Goal: Task Accomplishment & Management: Manage account settings

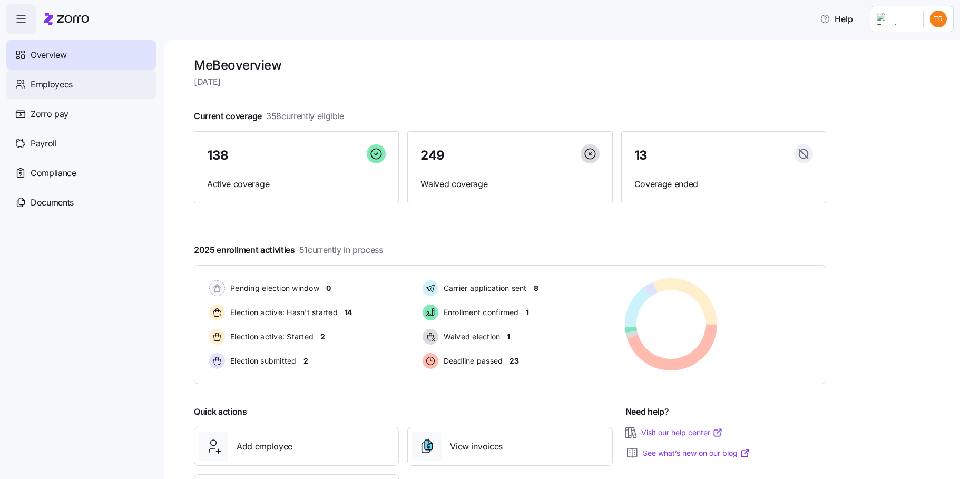
click at [85, 85] on div "Employees" at bounding box center [81, 85] width 150 height 30
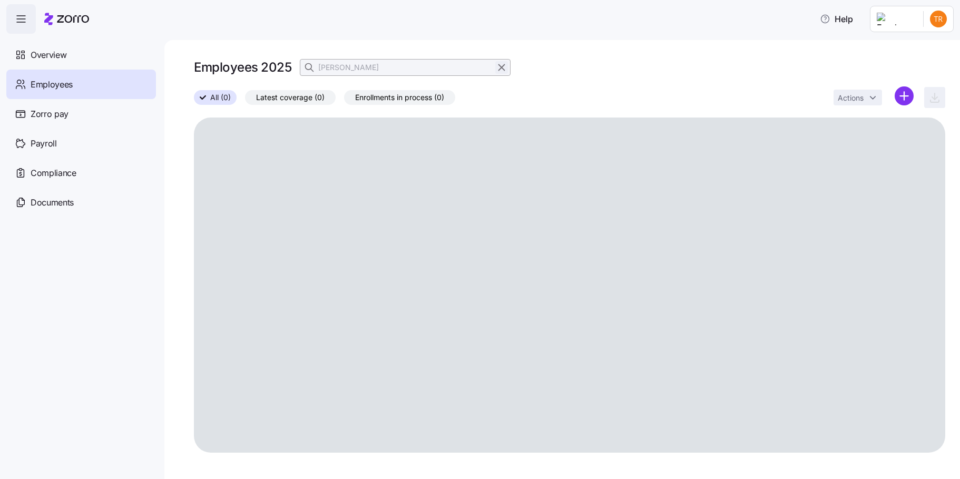
click at [501, 67] on icon "button" at bounding box center [502, 67] width 12 height 13
click at [311, 66] on icon "button" at bounding box center [310, 67] width 11 height 11
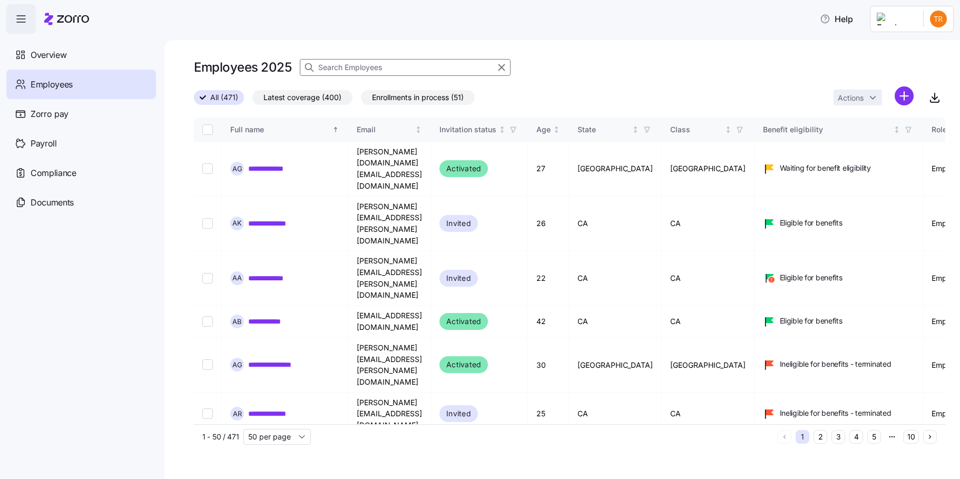
click at [339, 66] on input at bounding box center [405, 67] width 211 height 17
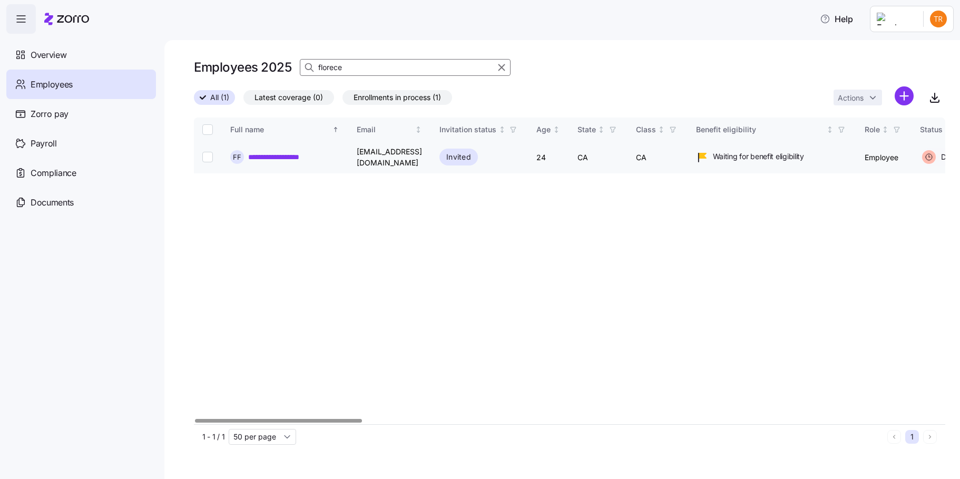
type input "florece"
click at [210, 155] on input "Select record 1" at bounding box center [207, 157] width 11 height 11
checkbox input "true"
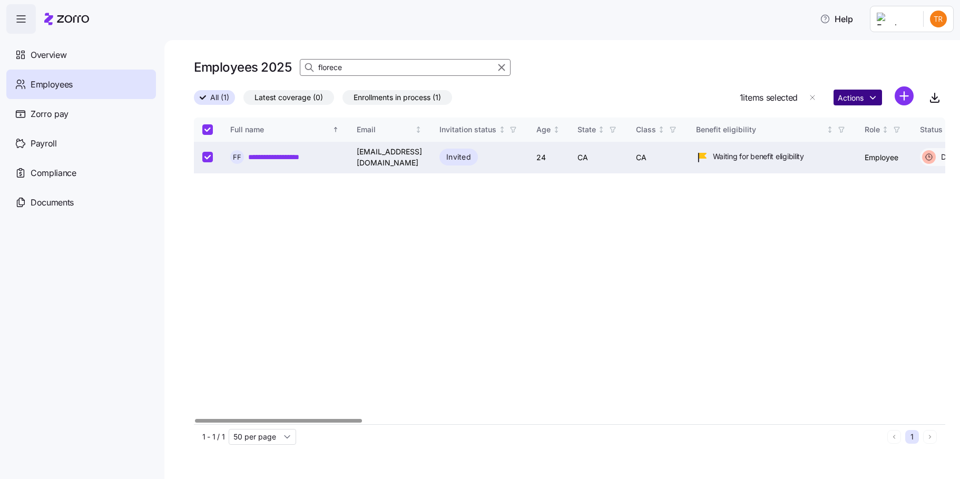
click at [859, 99] on html "**********" at bounding box center [480, 236] width 960 height 473
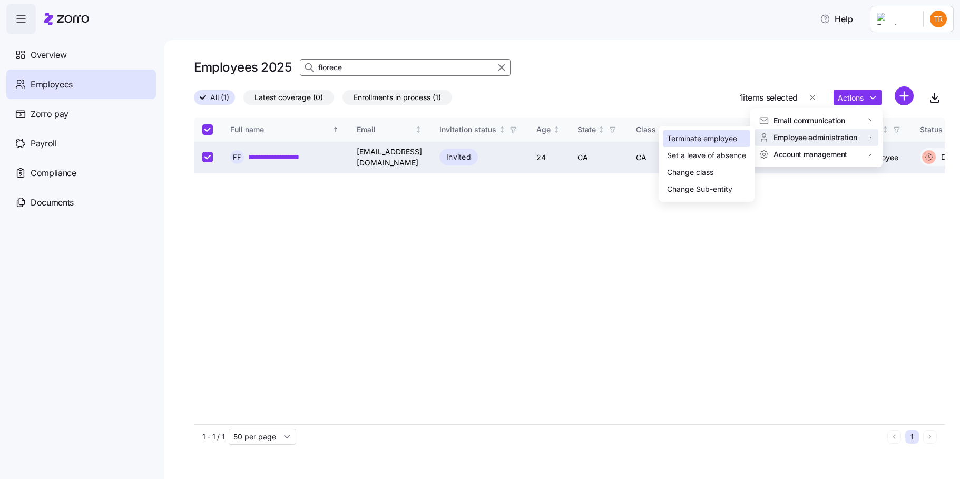
click at [708, 140] on div "Terminate employee" at bounding box center [702, 139] width 70 height 12
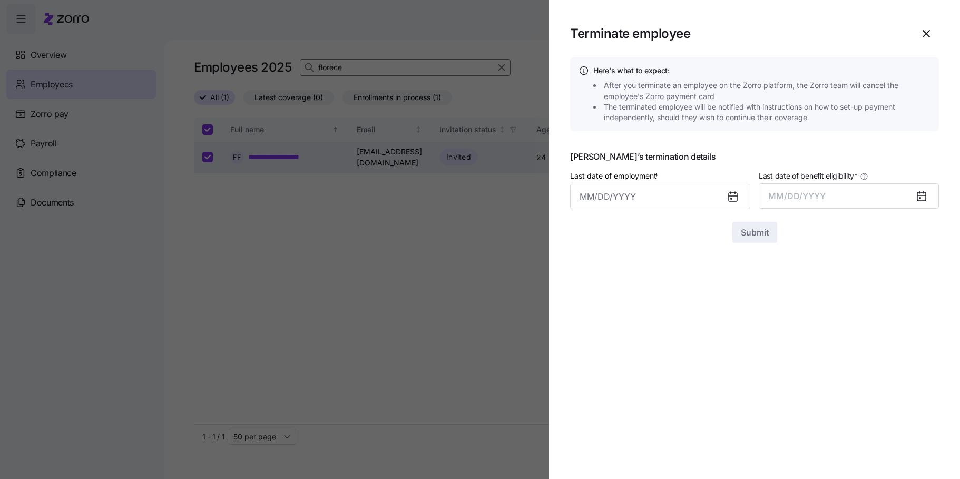
click at [731, 196] on icon at bounding box center [733, 196] width 8 height 0
click at [655, 198] on input "Last date of employment *" at bounding box center [660, 196] width 180 height 25
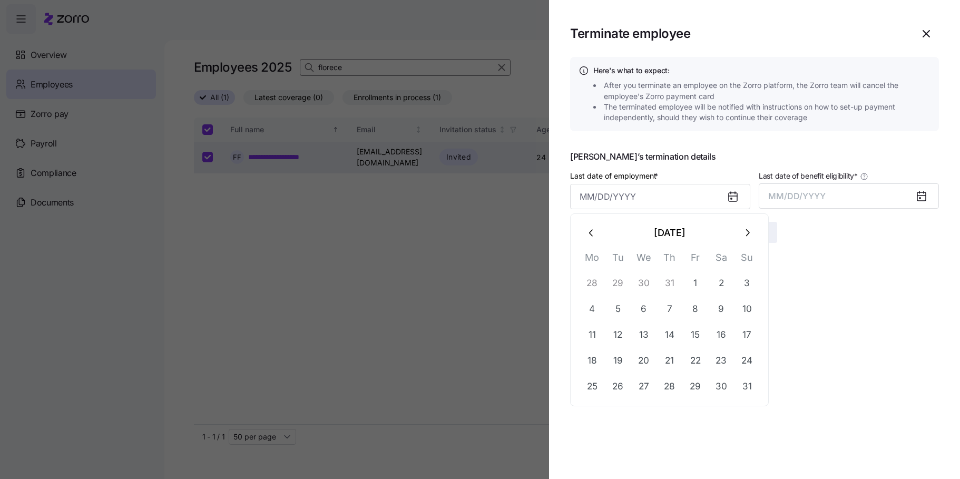
drag, startPoint x: 742, startPoint y: 332, endPoint x: 761, endPoint y: 321, distance: 22.0
click at [742, 332] on button "17" at bounding box center [746, 334] width 25 height 25
type input "August 17, 2025"
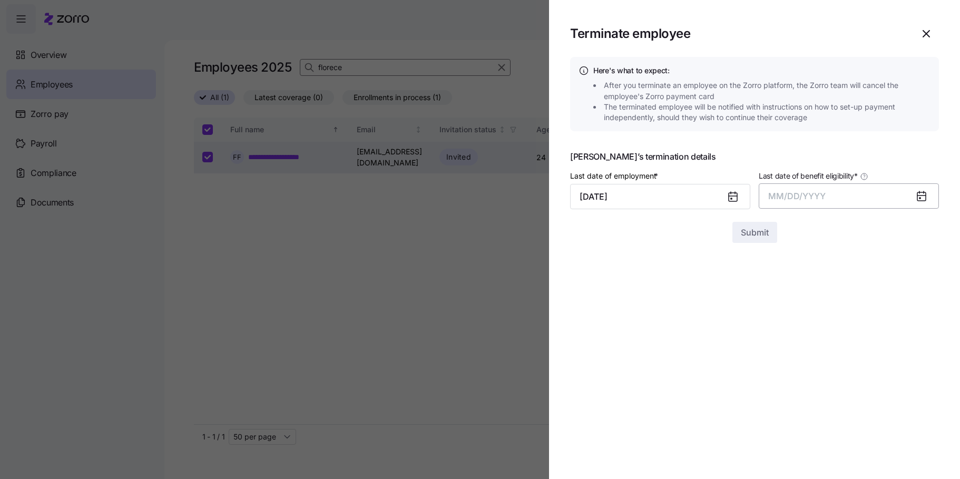
click at [788, 195] on span "MM/DD/YYYY" at bounding box center [796, 196] width 57 height 11
click at [864, 313] on button "Aug" at bounding box center [858, 313] width 60 height 25
click at [743, 234] on span "Submit" at bounding box center [755, 232] width 28 height 13
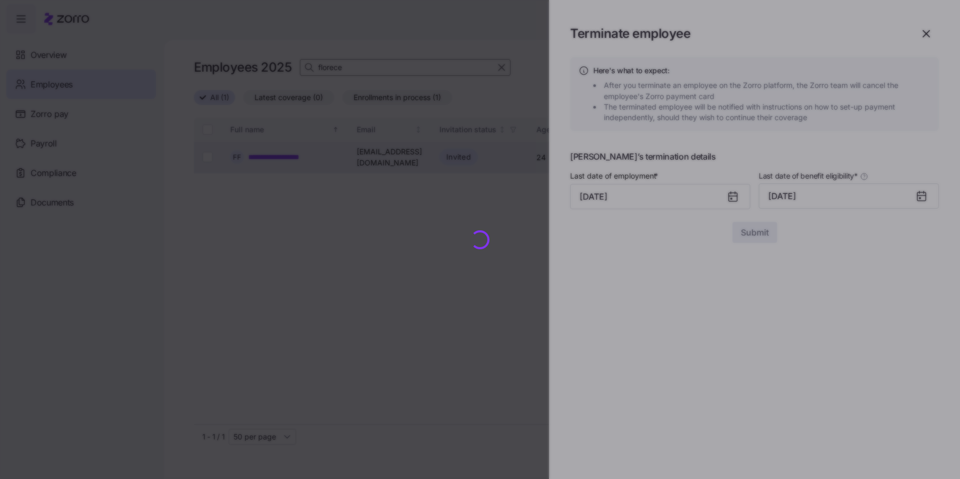
checkbox input "false"
